Goal: Task Accomplishment & Management: Manage account settings

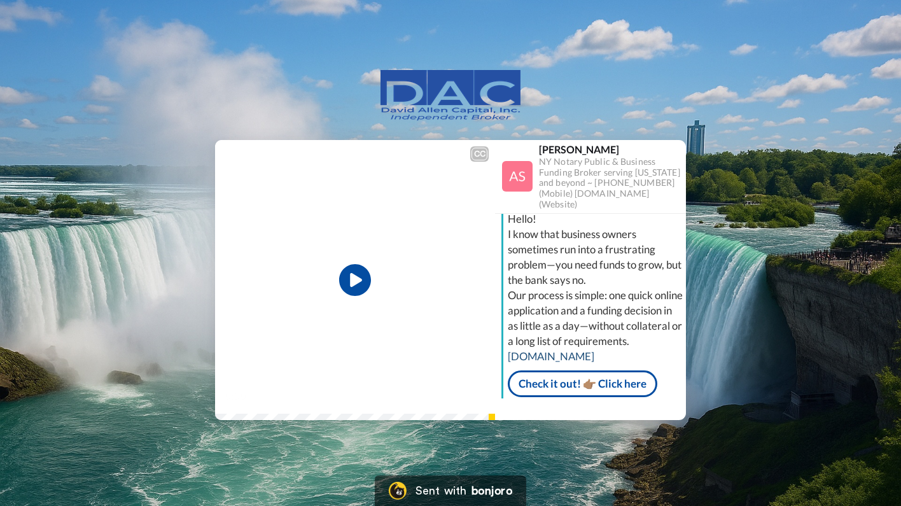
click at [585, 352] on link "learnmoreasap.com" at bounding box center [551, 355] width 87 height 13
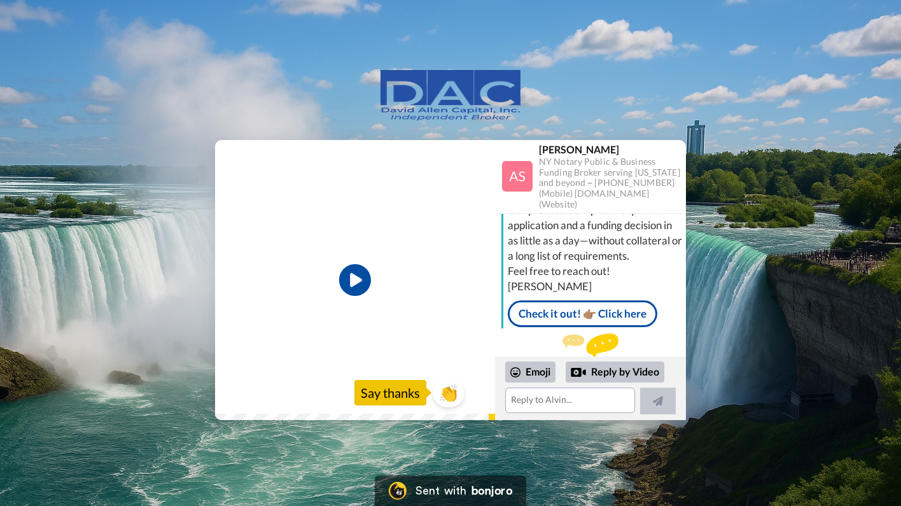
scroll to position [106, 0]
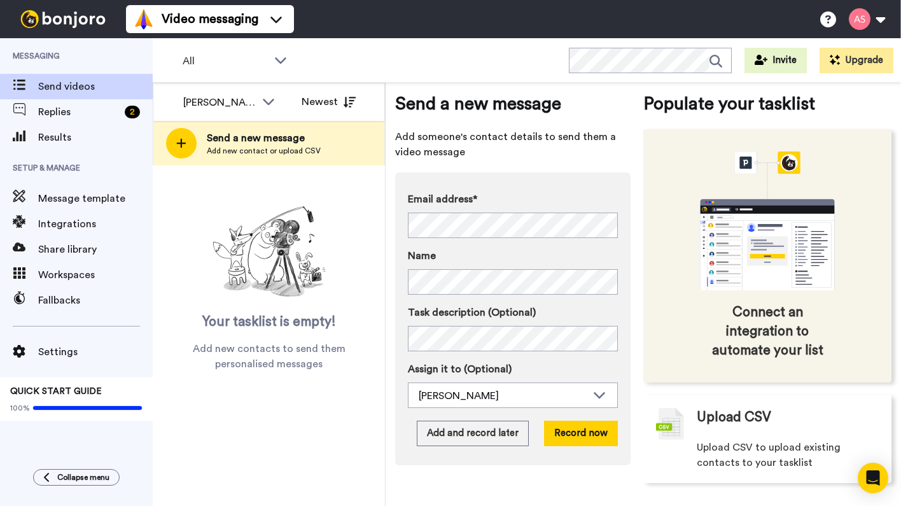
scroll to position [20, 0]
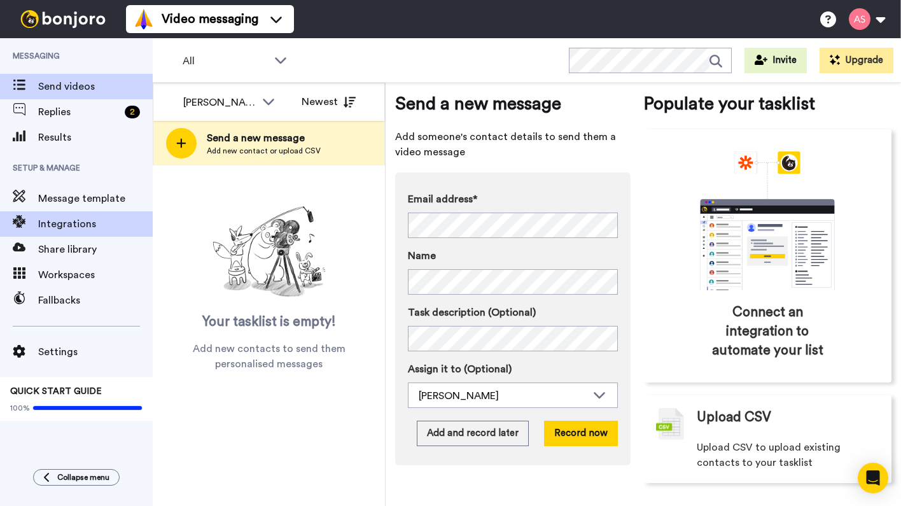
click at [67, 224] on span "Integrations" at bounding box center [95, 223] width 115 height 15
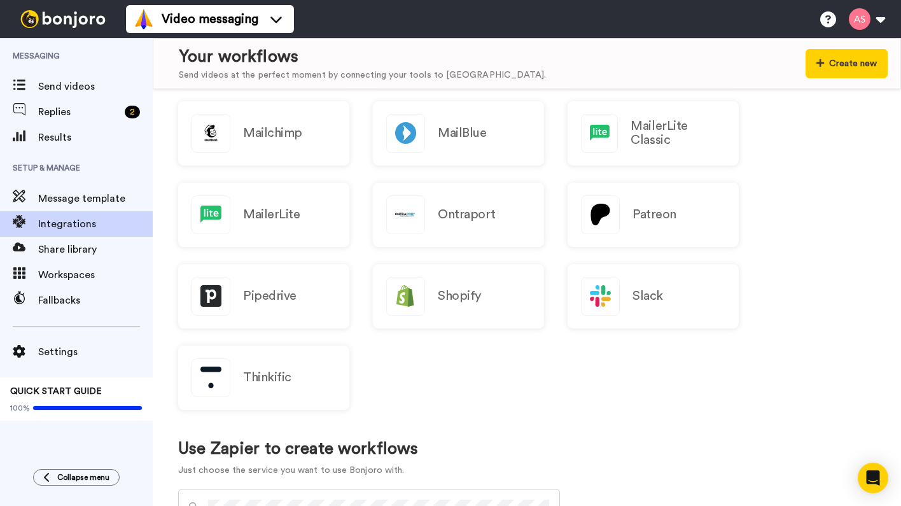
scroll to position [414, 0]
click at [89, 90] on span "Send videos" at bounding box center [95, 86] width 115 height 15
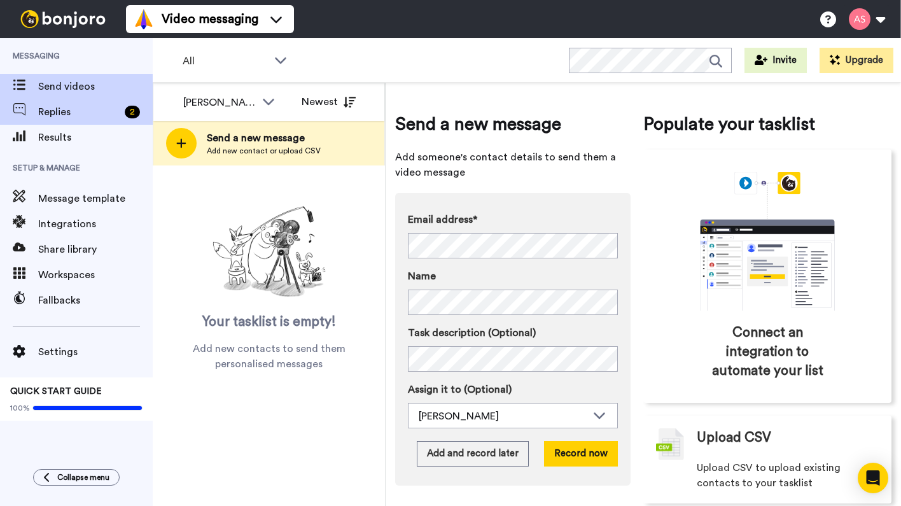
click at [67, 116] on span "Replies" at bounding box center [78, 111] width 81 height 15
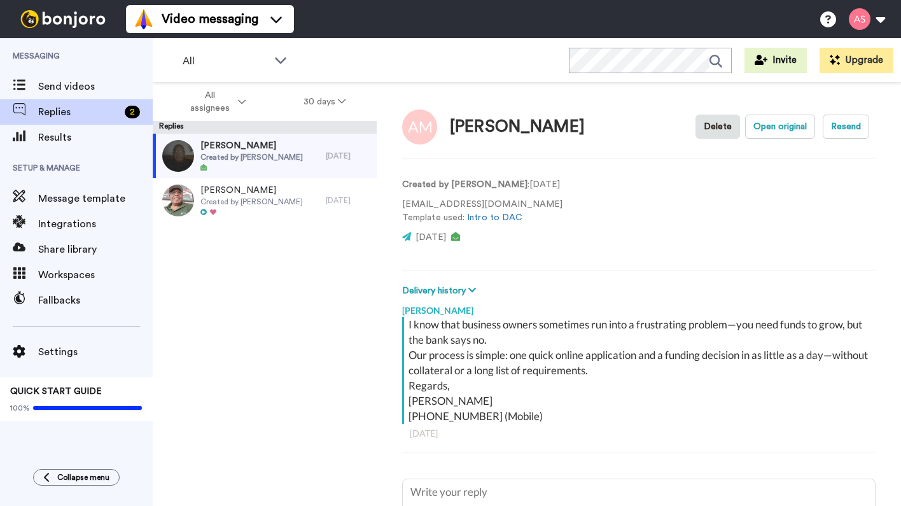
type textarea "x"
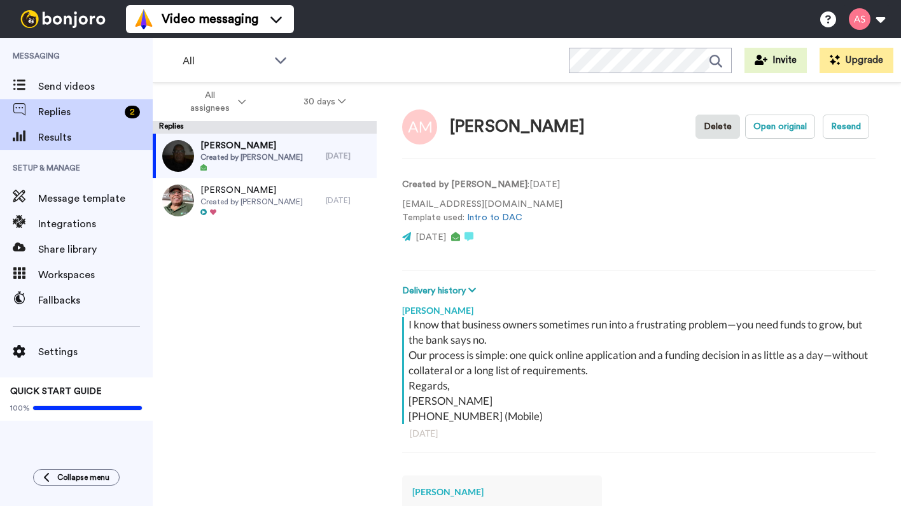
click at [61, 139] on span "Results" at bounding box center [95, 137] width 115 height 15
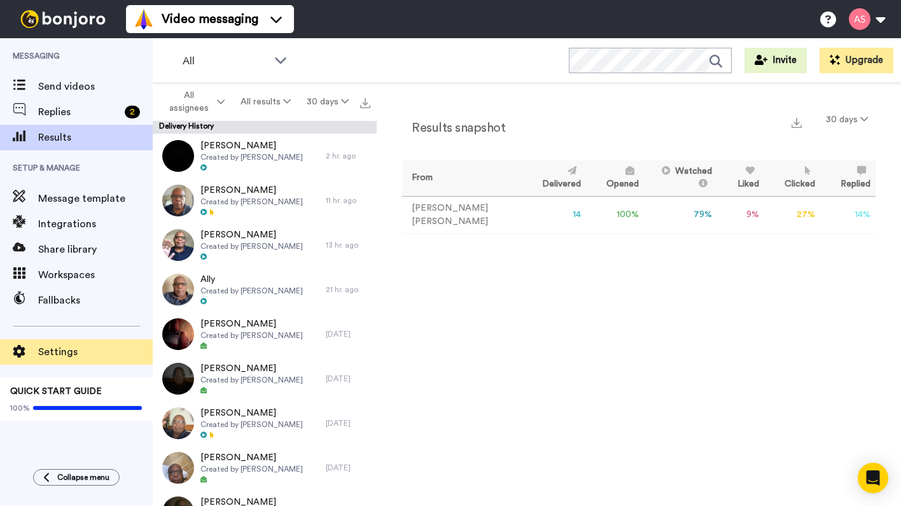
click at [53, 352] on span "Settings" at bounding box center [95, 351] width 115 height 15
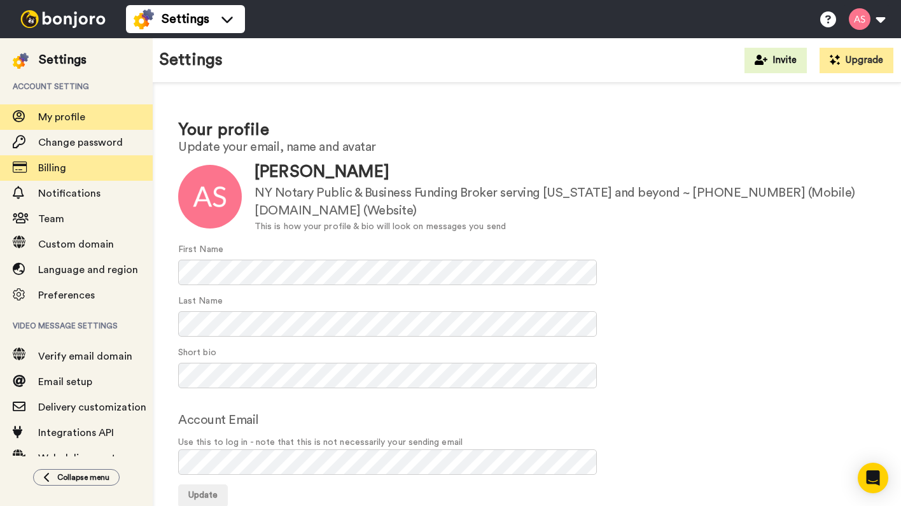
click at [73, 171] on span "Billing" at bounding box center [95, 167] width 115 height 15
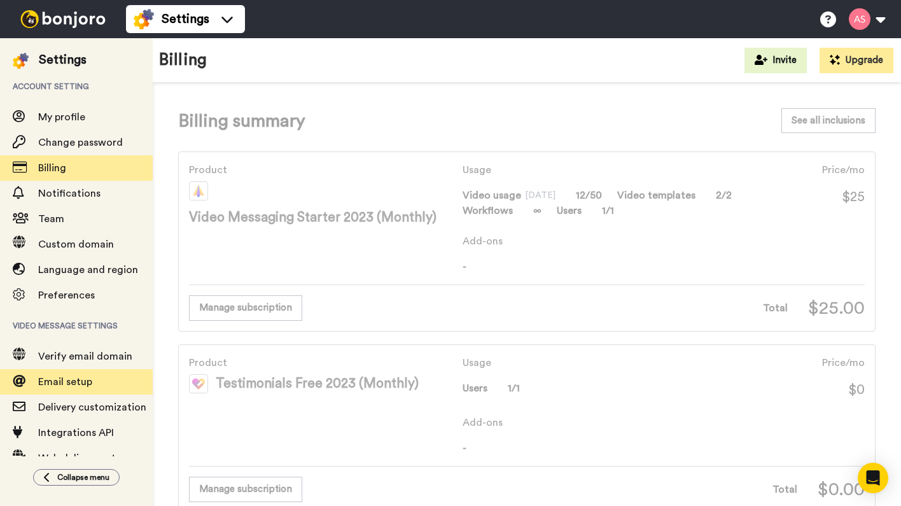
click at [72, 380] on span "Email setup" at bounding box center [65, 382] width 54 height 10
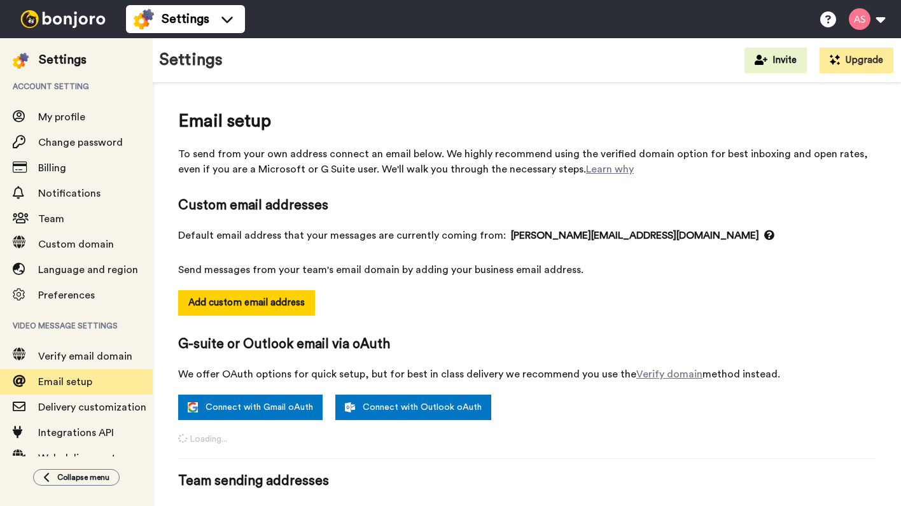
select select "163443"
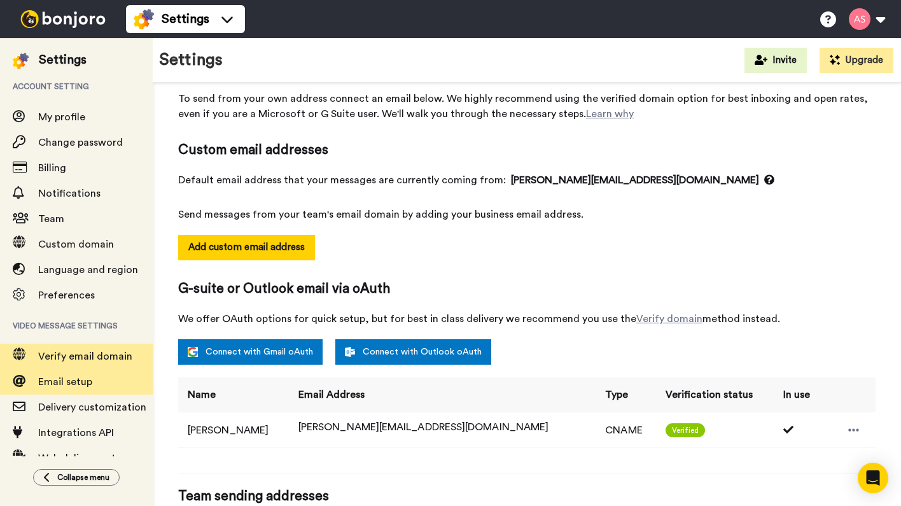
scroll to position [2, 0]
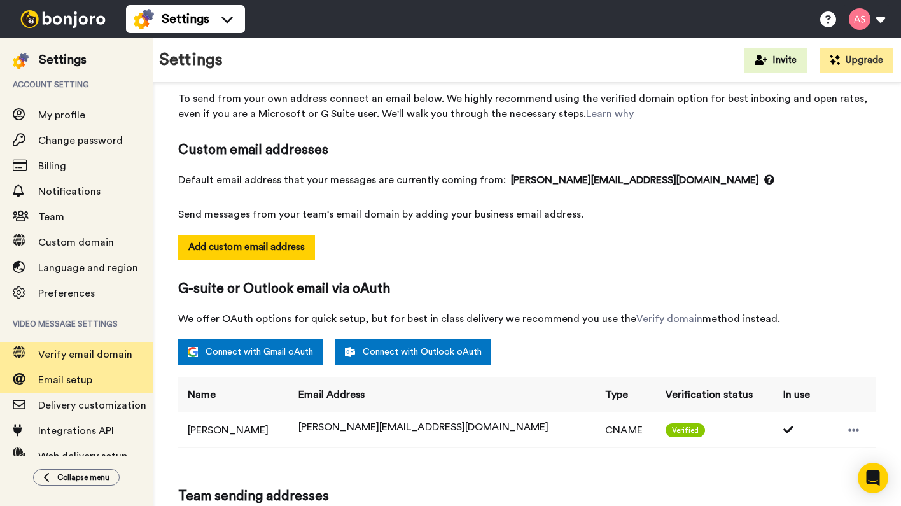
click at [128, 359] on span "Verify email domain" at bounding box center [85, 354] width 94 height 10
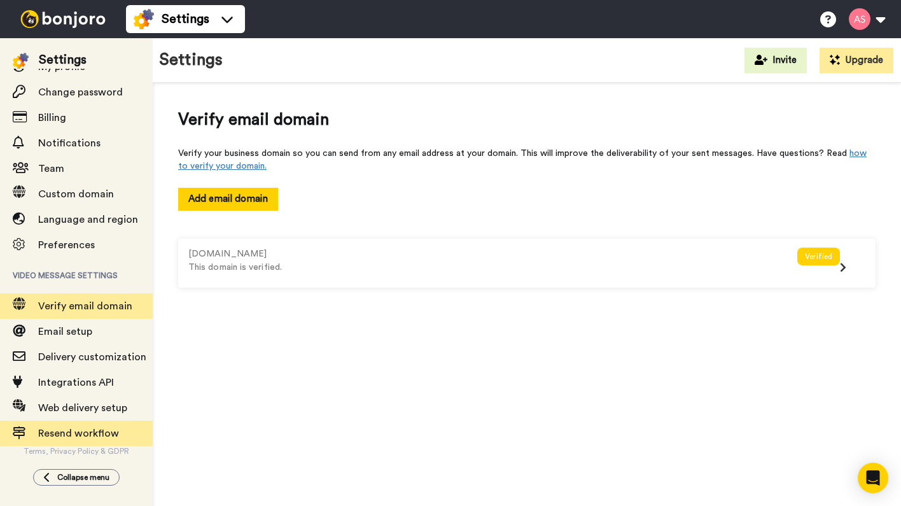
scroll to position [51, 0]
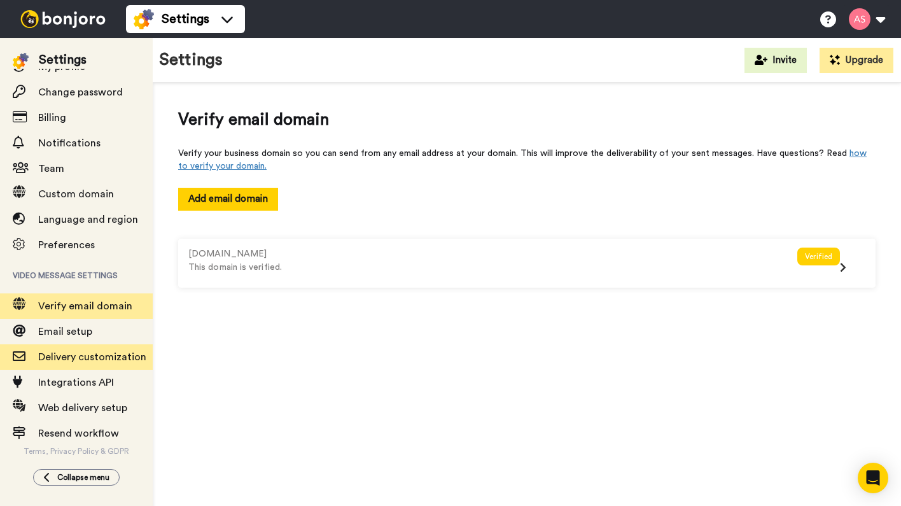
click at [88, 363] on span "Delivery customization" at bounding box center [95, 356] width 115 height 15
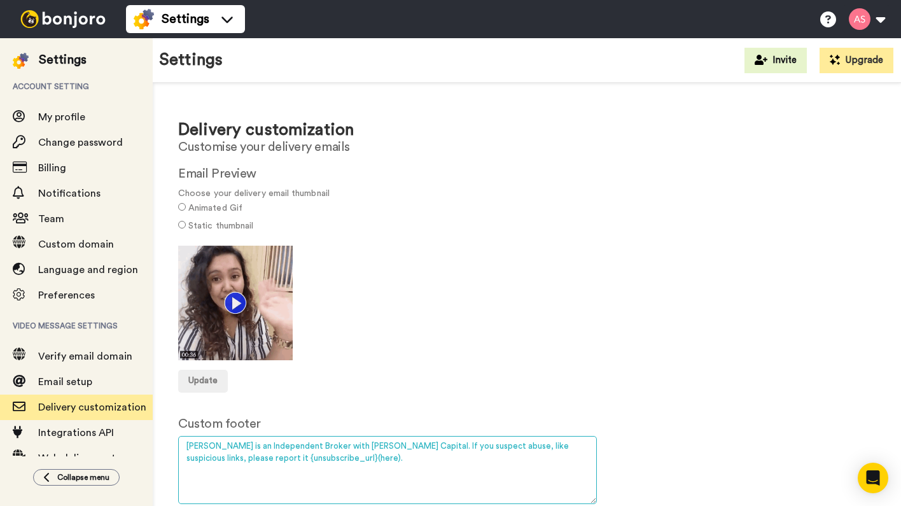
click at [264, 456] on textarea "Alvin Slaughter is an Independent Broker with David Allen Capital. If you suspe…" at bounding box center [387, 470] width 419 height 68
click at [250, 455] on textarea "Alvin Slaughter is an Independent Broker with David Allen Capital. If you suspe…" at bounding box center [387, 470] width 419 height 68
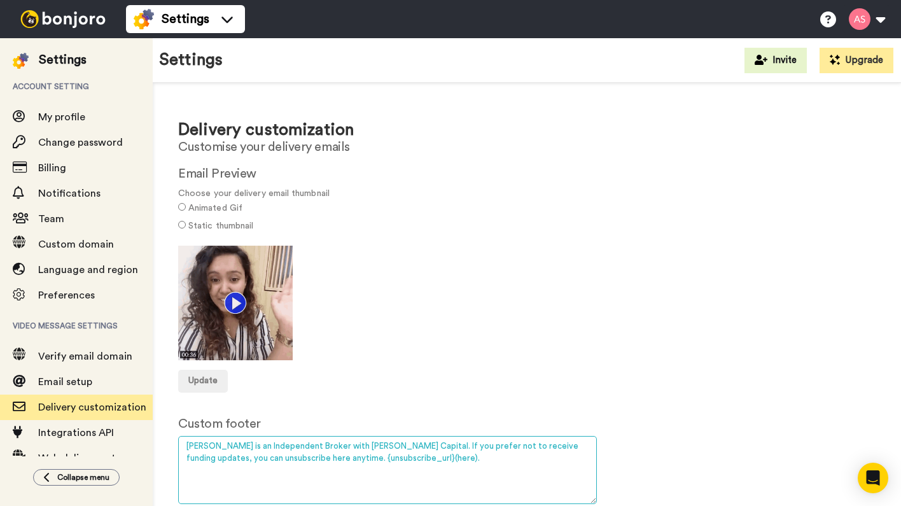
click at [466, 457] on textarea "Alvin Slaughter is an Independent Broker with David Allen Capital. If you suspe…" at bounding box center [387, 470] width 419 height 68
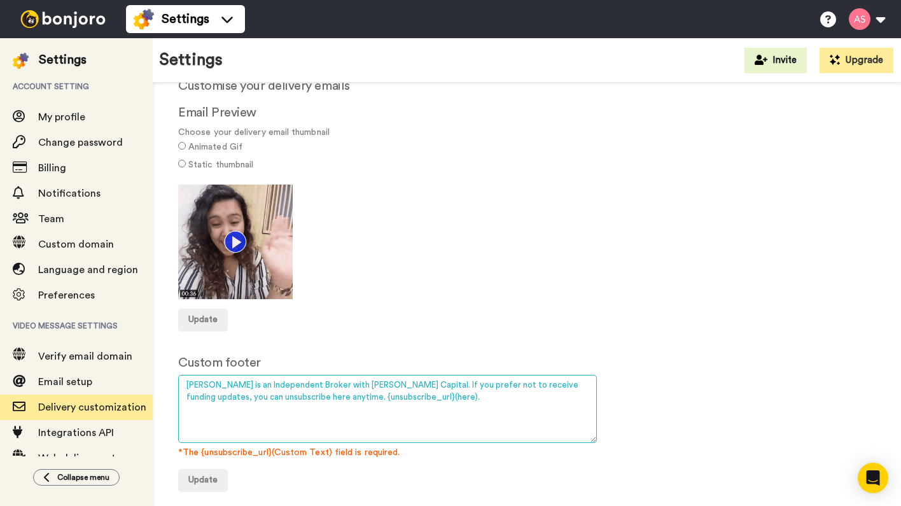
scroll to position [60, 0]
click at [433, 381] on textarea "Alvin Slaughter is an Independent Broker with David Allen Capital. If you suspe…" at bounding box center [387, 409] width 419 height 68
drag, startPoint x: 223, startPoint y: 394, endPoint x: 182, endPoint y: 381, distance: 42.9
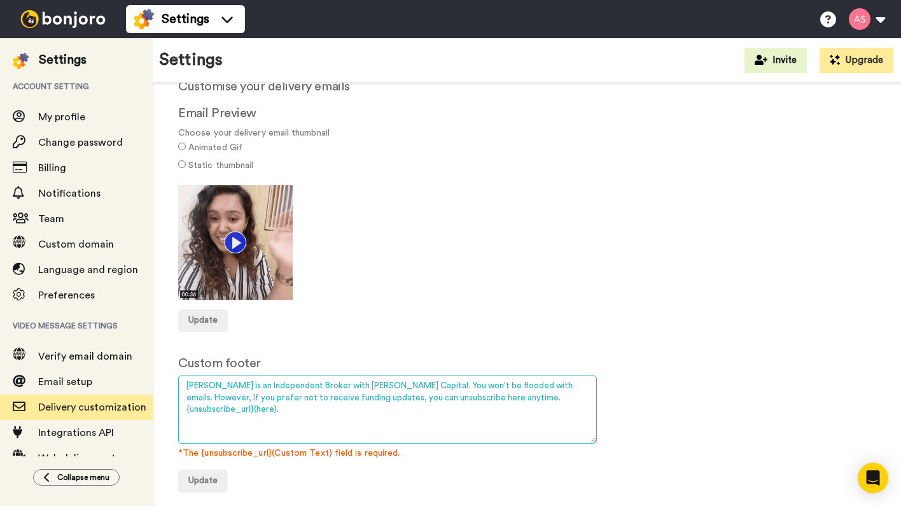
click at [182, 381] on textarea "Alvin Slaughter is an Independent Broker with David Allen Capital. If you suspe…" at bounding box center [387, 409] width 419 height 68
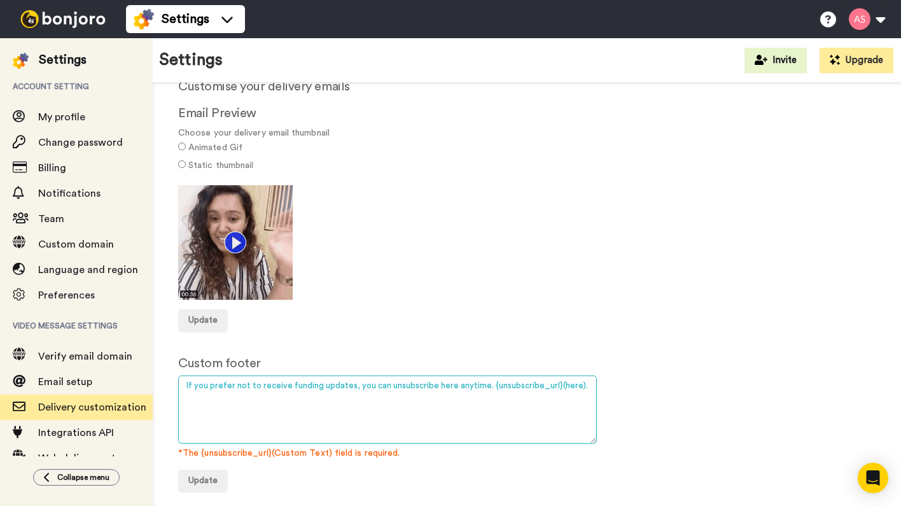
click at [255, 384] on textarea "Alvin Slaughter is an Independent Broker with David Allen Capital. If you suspe…" at bounding box center [387, 409] width 419 height 68
type textarea "If you prefer to not receive funding updates, you can unsubscribe here anytime.…"
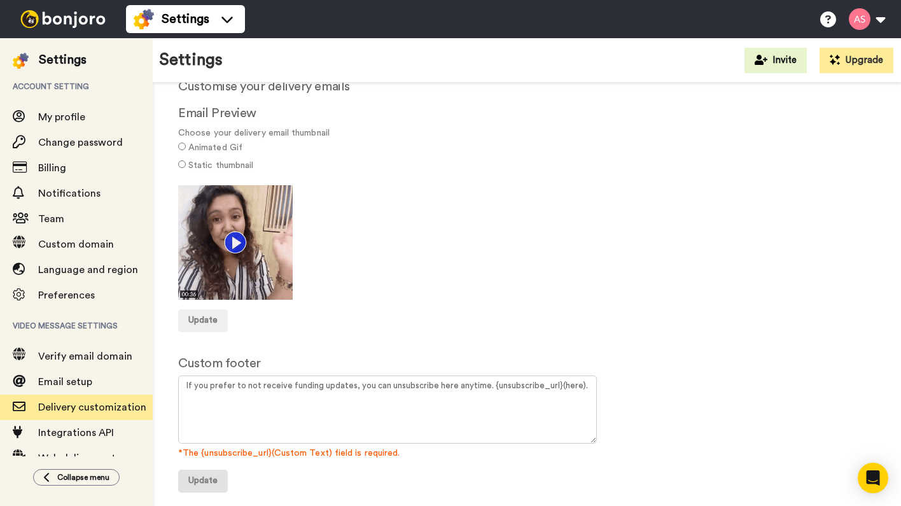
click at [210, 477] on span "Update" at bounding box center [202, 480] width 29 height 9
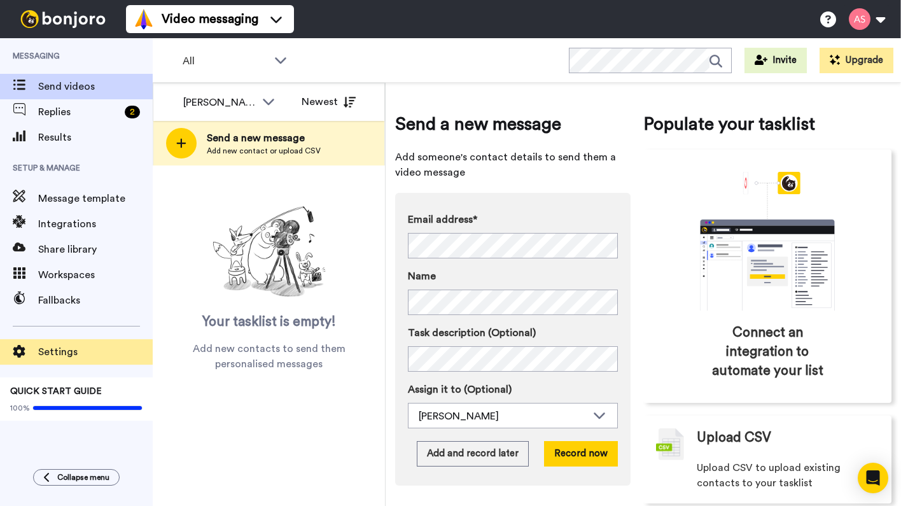
click at [54, 349] on span "Settings" at bounding box center [95, 351] width 115 height 15
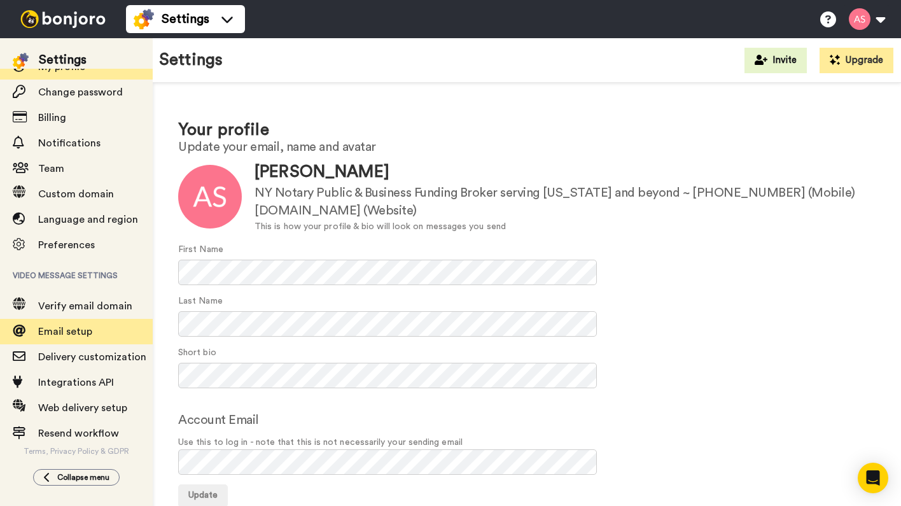
scroll to position [51, 0]
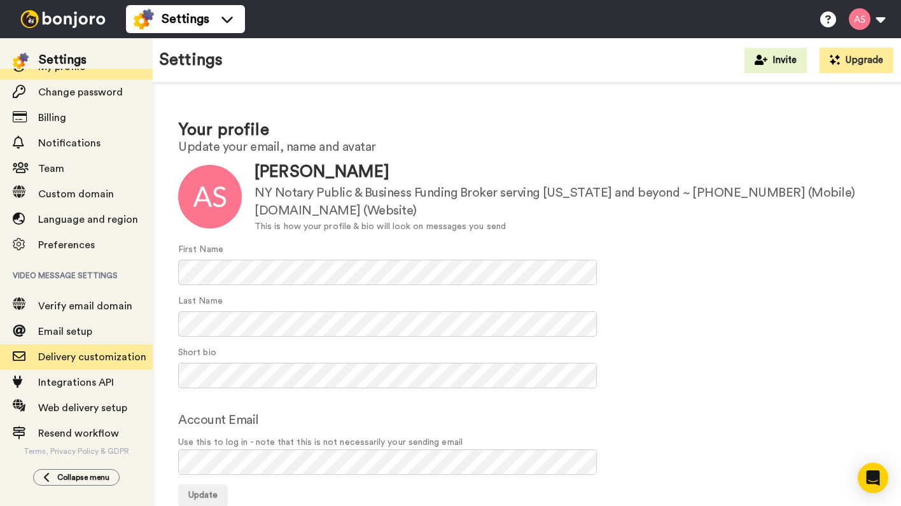
click at [54, 354] on span "Delivery customization" at bounding box center [92, 357] width 108 height 10
